Goal: Go to known website: Access a specific website the user already knows

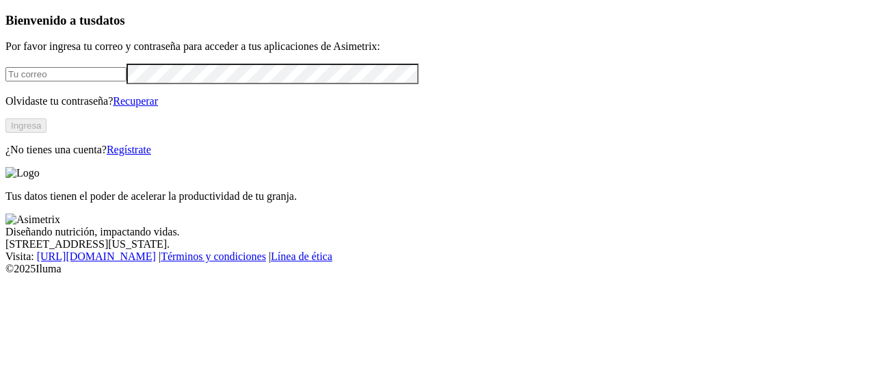
click at [107, 81] on input "email" at bounding box center [65, 74] width 121 height 14
type input "[EMAIL_ADDRESS][PERSON_NAME][DOMAIN_NAME]"
click at [46, 133] on button "Ingresa" at bounding box center [25, 125] width 41 height 14
